Goal: Task Accomplishment & Management: Use online tool/utility

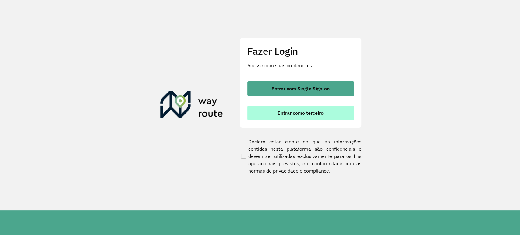
click at [270, 119] on button "Entrar como terceiro" at bounding box center [300, 113] width 107 height 15
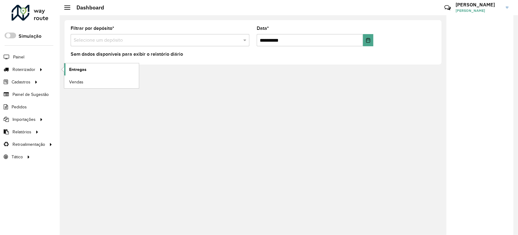
click at [85, 71] on span "Entregas" at bounding box center [77, 69] width 17 height 6
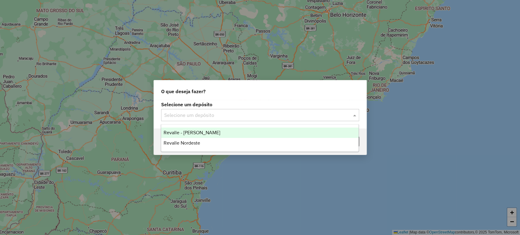
click at [256, 114] on input "text" at bounding box center [254, 115] width 180 height 7
click at [234, 132] on div "Revalle - [PERSON_NAME]" at bounding box center [259, 133] width 197 height 10
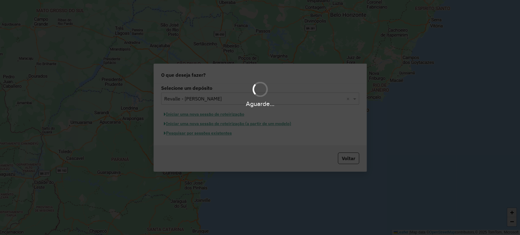
click at [217, 134] on div "Aguarde..." at bounding box center [260, 117] width 520 height 235
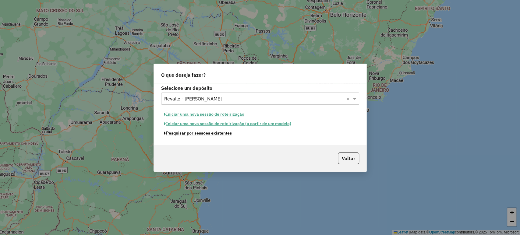
click at [217, 134] on button "Pesquisar por sessões existentes" at bounding box center [197, 133] width 73 height 9
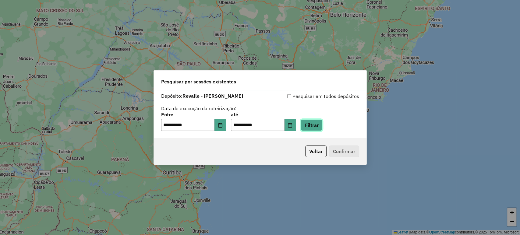
click at [314, 122] on button "Filtrar" at bounding box center [312, 125] width 22 height 12
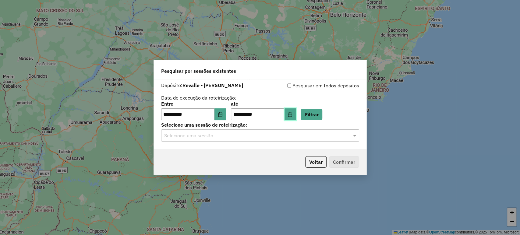
click at [292, 116] on icon "Choose Date" at bounding box center [289, 114] width 5 height 5
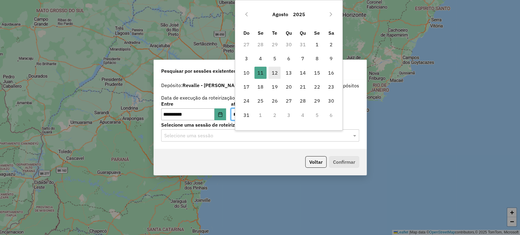
click at [275, 71] on span "12" at bounding box center [274, 73] width 12 height 12
type input "**********"
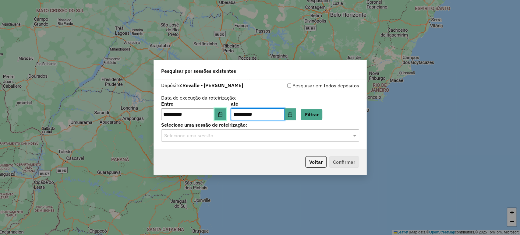
click at [219, 116] on button "Choose Date" at bounding box center [220, 114] width 12 height 12
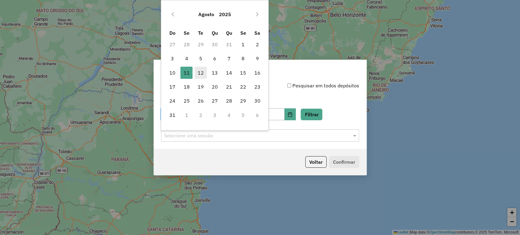
click at [199, 74] on span "12" at bounding box center [201, 73] width 12 height 12
type input "**********"
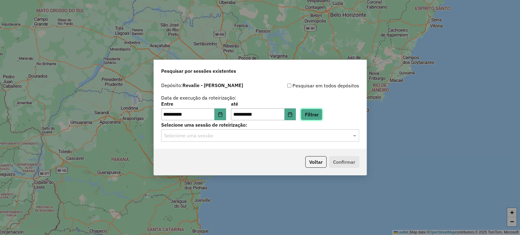
click at [322, 112] on button "Filtrar" at bounding box center [312, 115] width 22 height 12
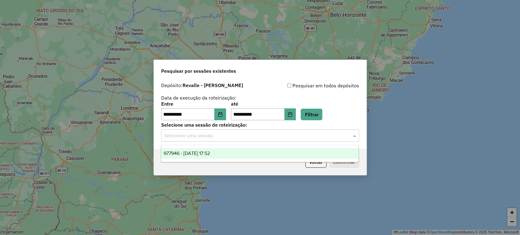
click at [235, 137] on input "text" at bounding box center [254, 135] width 180 height 7
click at [238, 155] on div "977946 - 12/08/2025 17:52" at bounding box center [259, 153] width 197 height 10
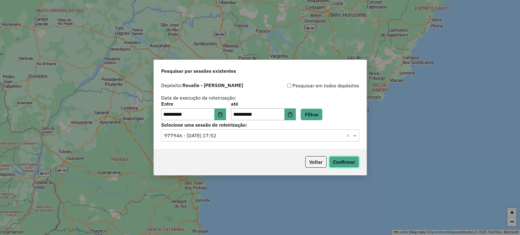
click at [351, 165] on button "Confirmar" at bounding box center [344, 162] width 30 height 12
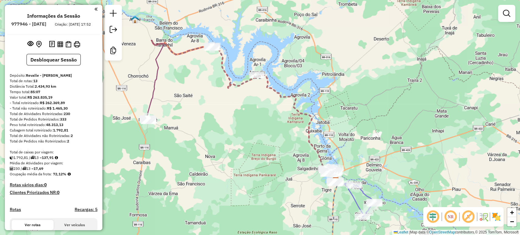
drag, startPoint x: 193, startPoint y: 53, endPoint x: 274, endPoint y: 114, distance: 101.1
click at [274, 114] on div "Janela de atendimento Grade de atendimento Capacidade Transportadoras Veículos …" at bounding box center [260, 117] width 520 height 235
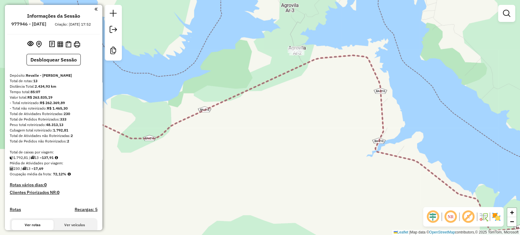
drag, startPoint x: 317, startPoint y: 12, endPoint x: 308, endPoint y: 64, distance: 52.0
click at [308, 64] on icon at bounding box center [300, 127] width 525 height 207
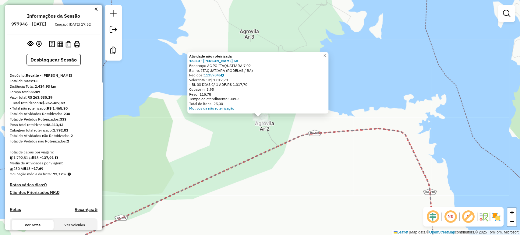
click at [326, 55] on span "×" at bounding box center [324, 55] width 3 height 5
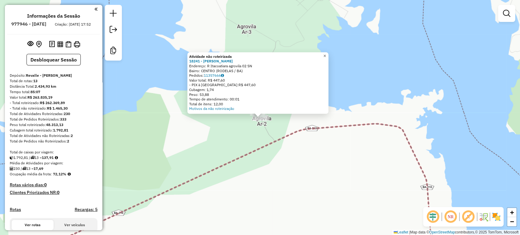
click at [326, 53] on span "×" at bounding box center [324, 55] width 3 height 5
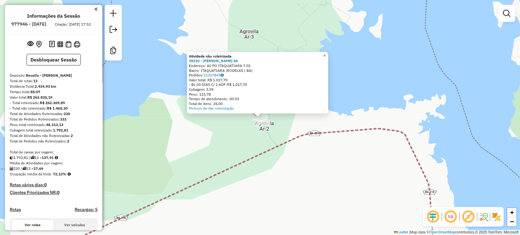
click at [328, 53] on link "×" at bounding box center [324, 55] width 7 height 7
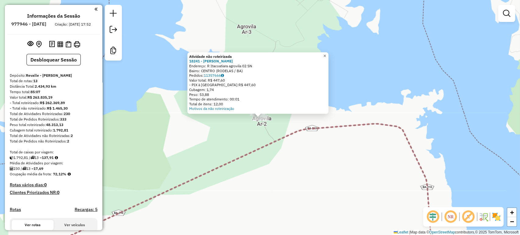
click at [326, 54] on span "×" at bounding box center [324, 55] width 3 height 5
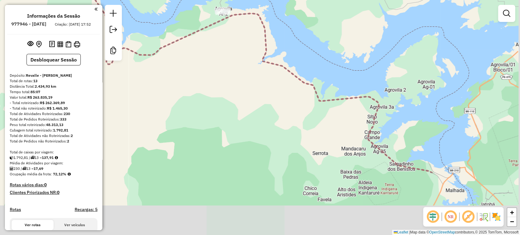
drag, startPoint x: 319, startPoint y: 96, endPoint x: 258, endPoint y: 10, distance: 105.0
click at [258, 10] on div "Janela de atendimento Grade de atendimento Capacidade Transportadoras Veículos …" at bounding box center [260, 117] width 520 height 235
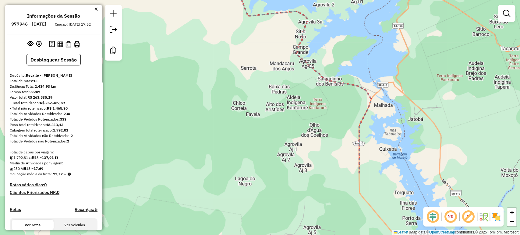
drag, startPoint x: 360, startPoint y: 112, endPoint x: 288, endPoint y: 17, distance: 119.1
click at [288, 17] on div "Janela de atendimento Grade de atendimento Capacidade Transportadoras Veículos …" at bounding box center [260, 117] width 520 height 235
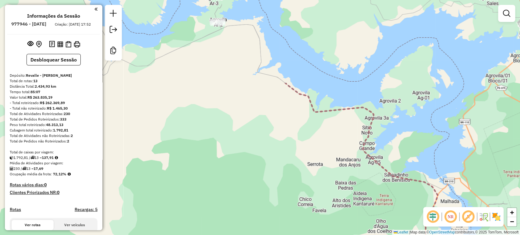
drag, startPoint x: 243, startPoint y: 60, endPoint x: 349, endPoint y: 247, distance: 215.1
click at [349, 235] on html "Aguarde... Pop-up bloqueado! Seu navegador bloqueou automáticamente a abertura …" at bounding box center [260, 117] width 520 height 235
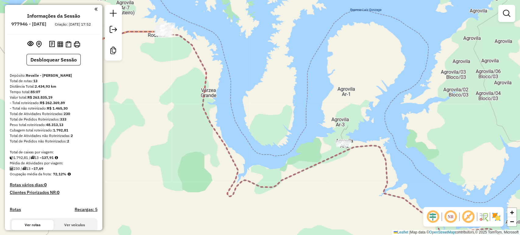
drag, startPoint x: 294, startPoint y: 188, endPoint x: 380, endPoint y: 226, distance: 94.1
click at [380, 226] on div "Janela de atendimento Grade de atendimento Capacidade Transportadoras Veículos …" at bounding box center [260, 117] width 520 height 235
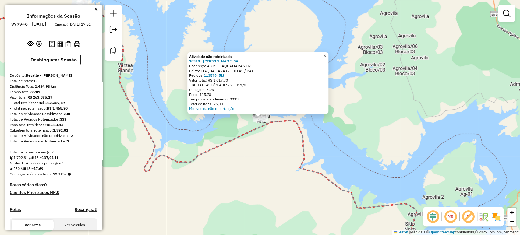
click at [326, 53] on span "×" at bounding box center [324, 55] width 3 height 5
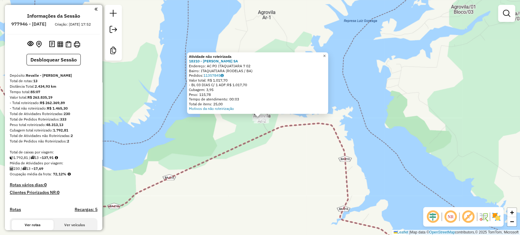
click at [326, 53] on span "×" at bounding box center [324, 55] width 3 height 5
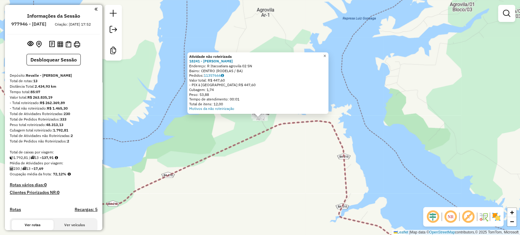
click at [326, 53] on span "×" at bounding box center [324, 55] width 3 height 5
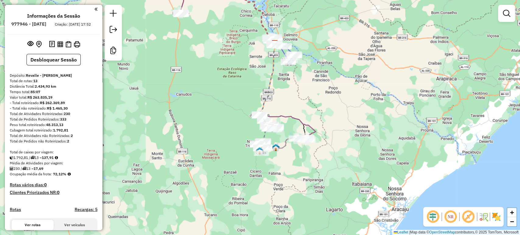
drag, startPoint x: 245, startPoint y: 127, endPoint x: 234, endPoint y: 24, distance: 103.8
click at [234, 24] on div "Janela de atendimento Grade de atendimento Capacidade Transportadoras Veículos …" at bounding box center [260, 117] width 520 height 235
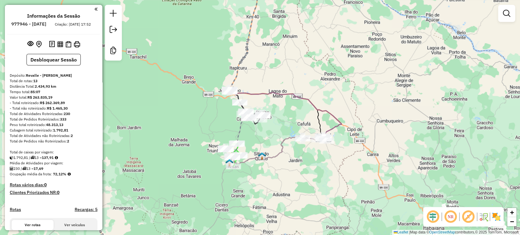
drag, startPoint x: 298, startPoint y: 97, endPoint x: 281, endPoint y: 14, distance: 84.4
click at [281, 14] on div "Janela de atendimento Grade de atendimento Capacidade Transportadoras Veículos …" at bounding box center [260, 117] width 520 height 235
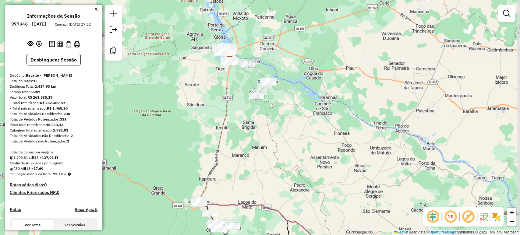
drag, startPoint x: 268, startPoint y: 44, endPoint x: 238, endPoint y: 155, distance: 115.3
click at [238, 155] on div "Janela de atendimento Grade de atendimento Capacidade Transportadoras Veículos …" at bounding box center [260, 117] width 520 height 235
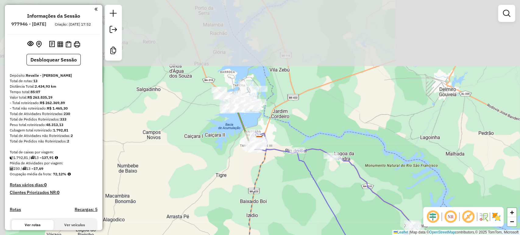
drag, startPoint x: 232, startPoint y: 64, endPoint x: 298, endPoint y: 202, distance: 153.5
click at [298, 202] on div "Janela de atendimento Grade de atendimento Capacidade Transportadoras Veículos …" at bounding box center [260, 117] width 520 height 235
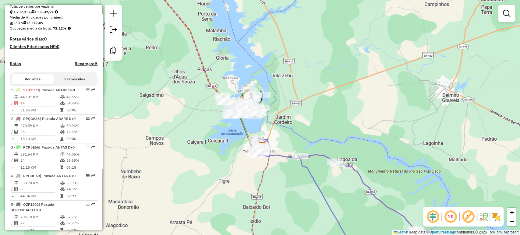
scroll to position [147, 0]
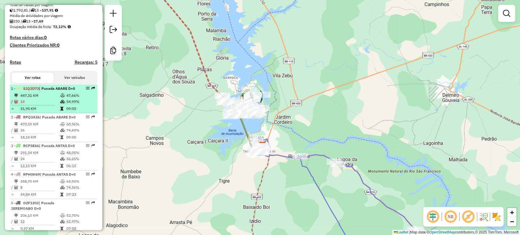
click at [87, 90] on em at bounding box center [88, 88] width 4 height 4
select select "**********"
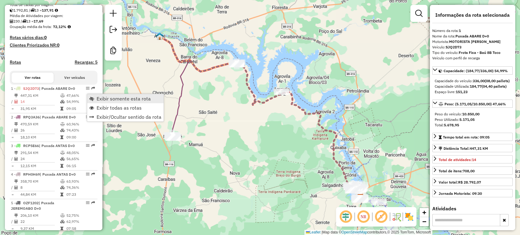
click at [95, 96] on link "Exibir somente esta rota" at bounding box center [125, 98] width 76 height 9
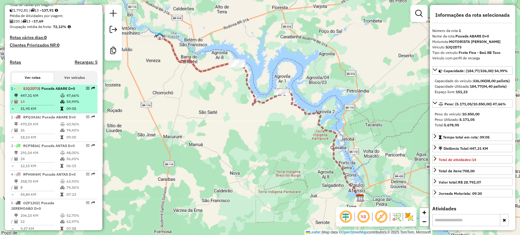
click at [61, 104] on icon at bounding box center [62, 102] width 5 height 4
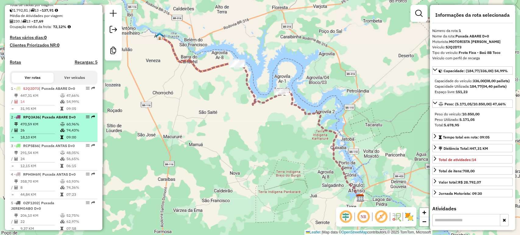
click at [60, 136] on li "2 - RPQ3A36 | Puxada ABARE D+0 470,59 KM 60,96% / 26 74,43% = 18,10 KM 09:00" at bounding box center [54, 127] width 88 height 29
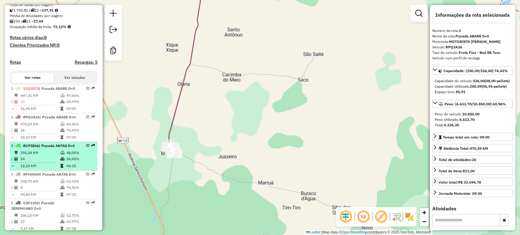
click at [46, 156] on td "291,54 KM" at bounding box center [40, 153] width 40 height 6
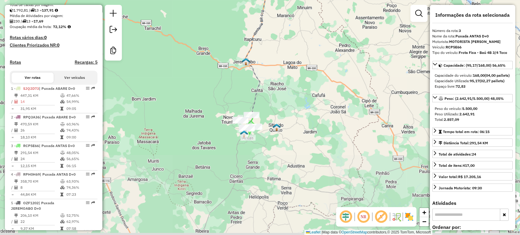
drag, startPoint x: 211, startPoint y: 193, endPoint x: 209, endPoint y: 104, distance: 88.9
click at [209, 104] on div "Janela de atendimento Grade de atendimento Capacidade Transportadoras Veículos …" at bounding box center [260, 117] width 520 height 235
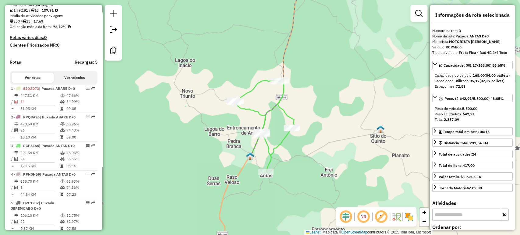
drag, startPoint x: 241, startPoint y: 171, endPoint x: 249, endPoint y: 123, distance: 49.2
click at [249, 123] on div "Janela de atendimento Grade de atendimento Capacidade Transportadoras Veículos …" at bounding box center [260, 117] width 520 height 235
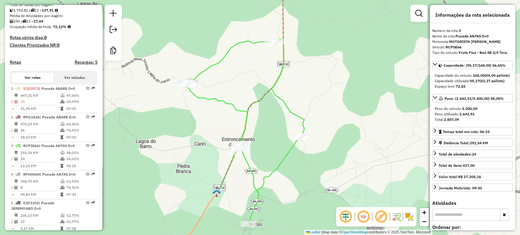
drag, startPoint x: 296, startPoint y: 162, endPoint x: 264, endPoint y: 168, distance: 32.8
click at [264, 168] on div "Janela de atendimento Grade de atendimento Capacidade Transportadoras Veículos …" at bounding box center [260, 117] width 520 height 235
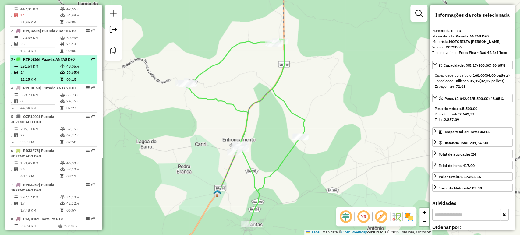
scroll to position [234, 0]
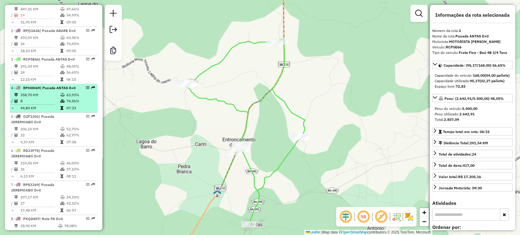
click at [44, 91] on div "4 - RPH0H69 | Puxada ANTAS D+0" at bounding box center [43, 87] width 65 height 5
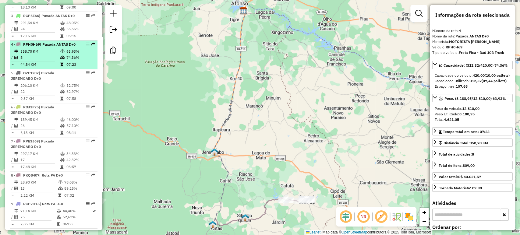
scroll to position [278, 0]
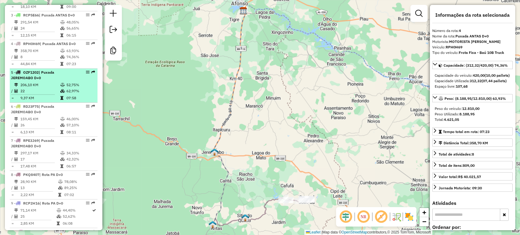
click at [49, 101] on td "9,37 KM" at bounding box center [40, 98] width 40 height 6
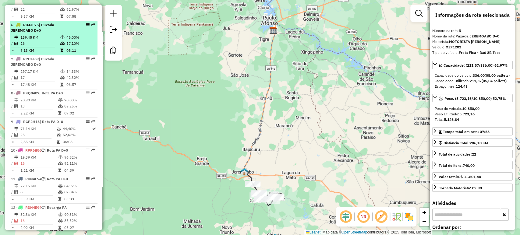
scroll to position [360, 0]
click at [57, 47] on td "26" at bounding box center [40, 44] width 40 height 6
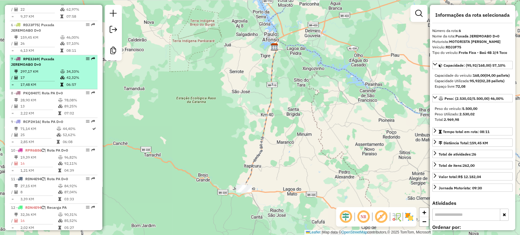
click at [50, 67] on div "7 - RPE3J69 | Puxada JEREMOABO D+0" at bounding box center [43, 61] width 65 height 11
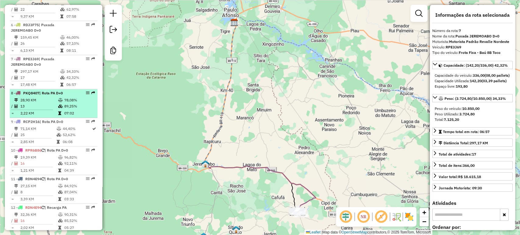
click at [56, 118] on li "8 - PKQ8407 | Rota PA D+0 28,90 KM 78,08% / 13 89,25% = 2,22 KM 07:02" at bounding box center [54, 103] width 88 height 29
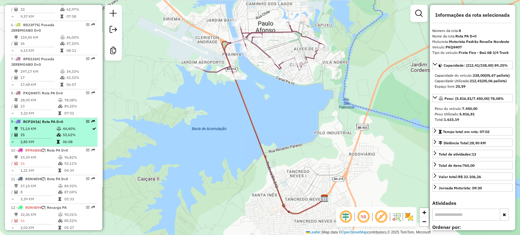
click at [63, 138] on td "52,62%" at bounding box center [77, 135] width 30 height 6
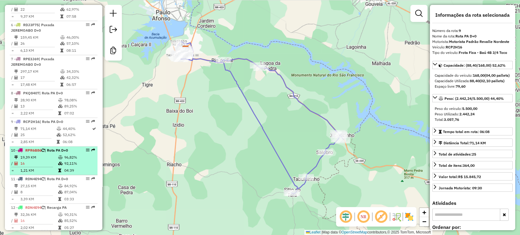
click at [56, 173] on li "10 - RPR6B86 | Rota PA D+0 19,39 KM 96,82% / 16 92,11% = 1,21 KM 04:39" at bounding box center [54, 160] width 88 height 29
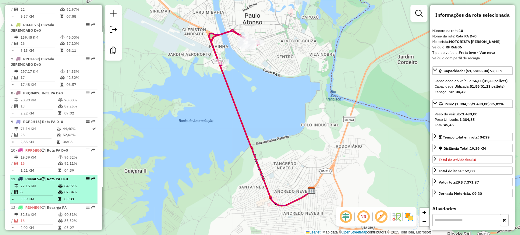
click at [44, 181] on icon at bounding box center [42, 179] width 3 height 4
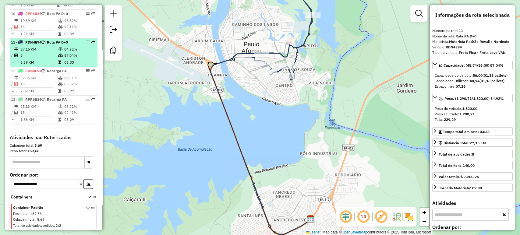
scroll to position [499, 0]
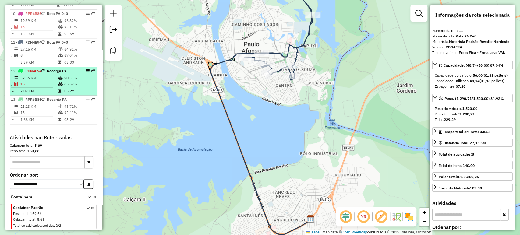
click at [58, 86] on icon at bounding box center [60, 84] width 5 height 4
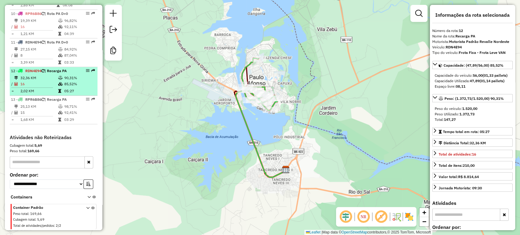
click at [58, 86] on icon at bounding box center [60, 84] width 5 height 4
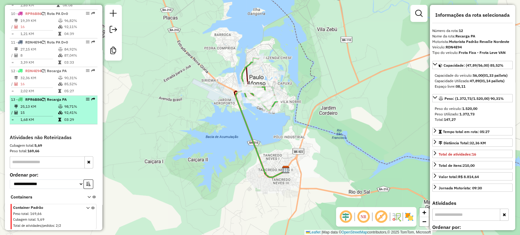
click at [74, 102] on div "13 - RPR6B86 | Recarga PA" at bounding box center [53, 99] width 85 height 5
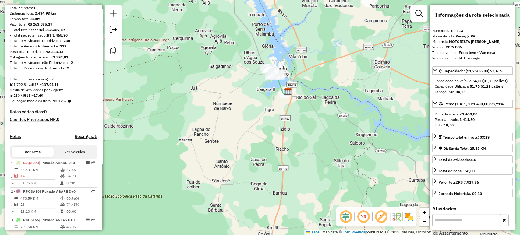
scroll to position [83, 0]
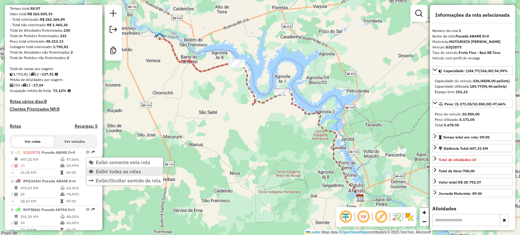
click at [124, 171] on span "Exibir todas as rotas" at bounding box center [118, 171] width 45 height 5
